Goal: Information Seeking & Learning: Learn about a topic

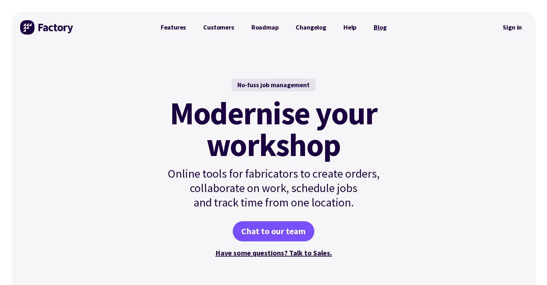
click at [372, 28] on link "Blog" at bounding box center [380, 27] width 30 height 14
click at [268, 25] on link "Roadmap" at bounding box center [265, 27] width 45 height 14
click at [168, 34] on link "Features" at bounding box center [173, 27] width 43 height 14
click at [176, 28] on link "Features" at bounding box center [173, 27] width 43 height 14
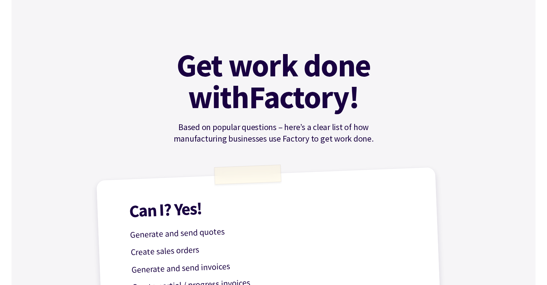
scroll to position [36, 0]
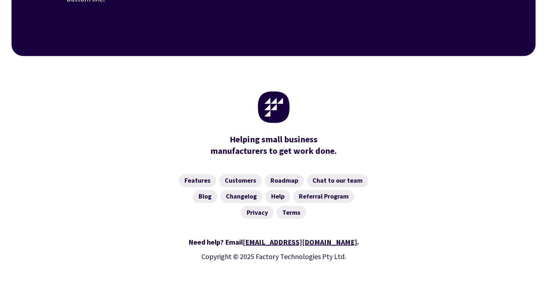
scroll to position [1163, 0]
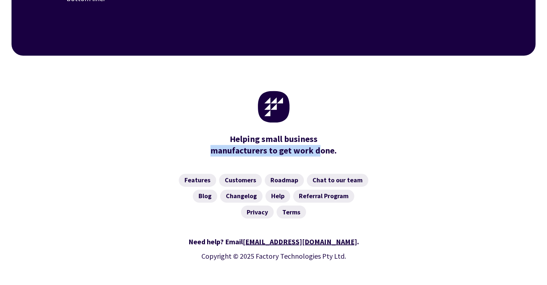
drag, startPoint x: 229, startPoint y: 118, endPoint x: 323, endPoint y: 125, distance: 93.8
click at [320, 133] on div "Helping small business manufacturers to get work done." at bounding box center [273, 144] width 133 height 23
click at [328, 133] on div "Helping small business manufacturers to get work done." at bounding box center [273, 144] width 133 height 23
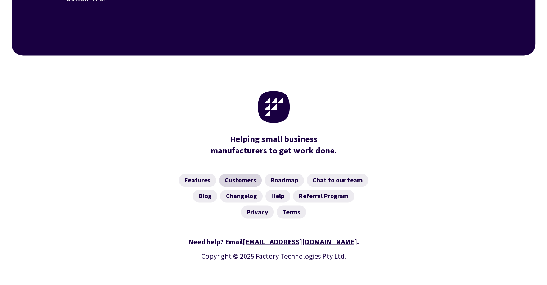
click at [248, 173] on link "Customers" at bounding box center [240, 179] width 43 height 13
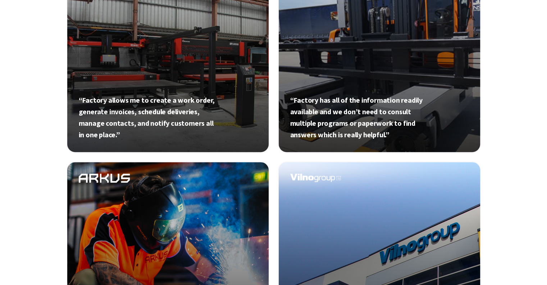
scroll to position [288, 0]
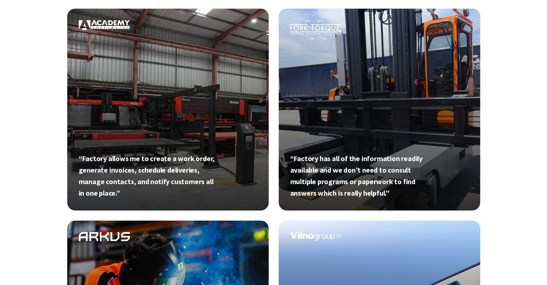
click at [216, 168] on link at bounding box center [168, 109] width 203 height 203
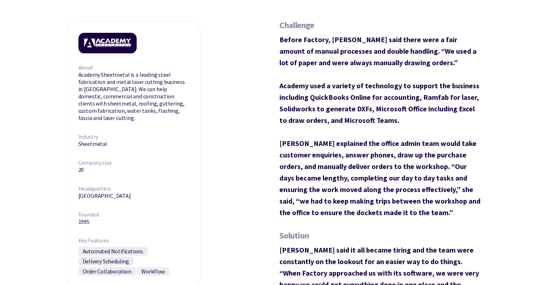
scroll to position [288, 0]
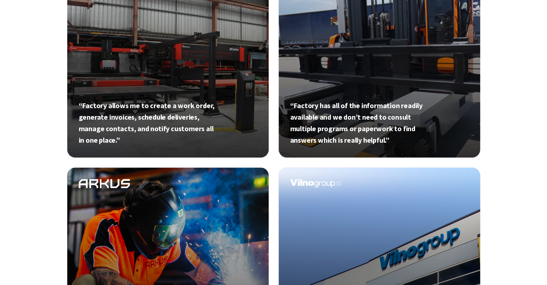
scroll to position [396, 0]
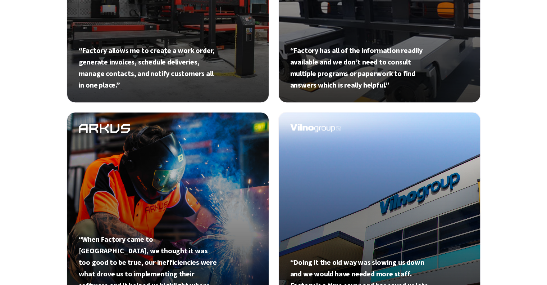
click at [219, 175] on link at bounding box center [168, 213] width 203 height 203
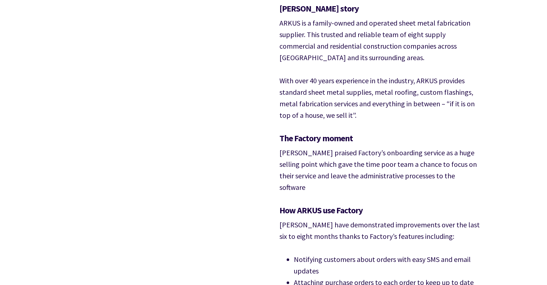
scroll to position [719, 0]
